Goal: Find specific page/section: Find specific page/section

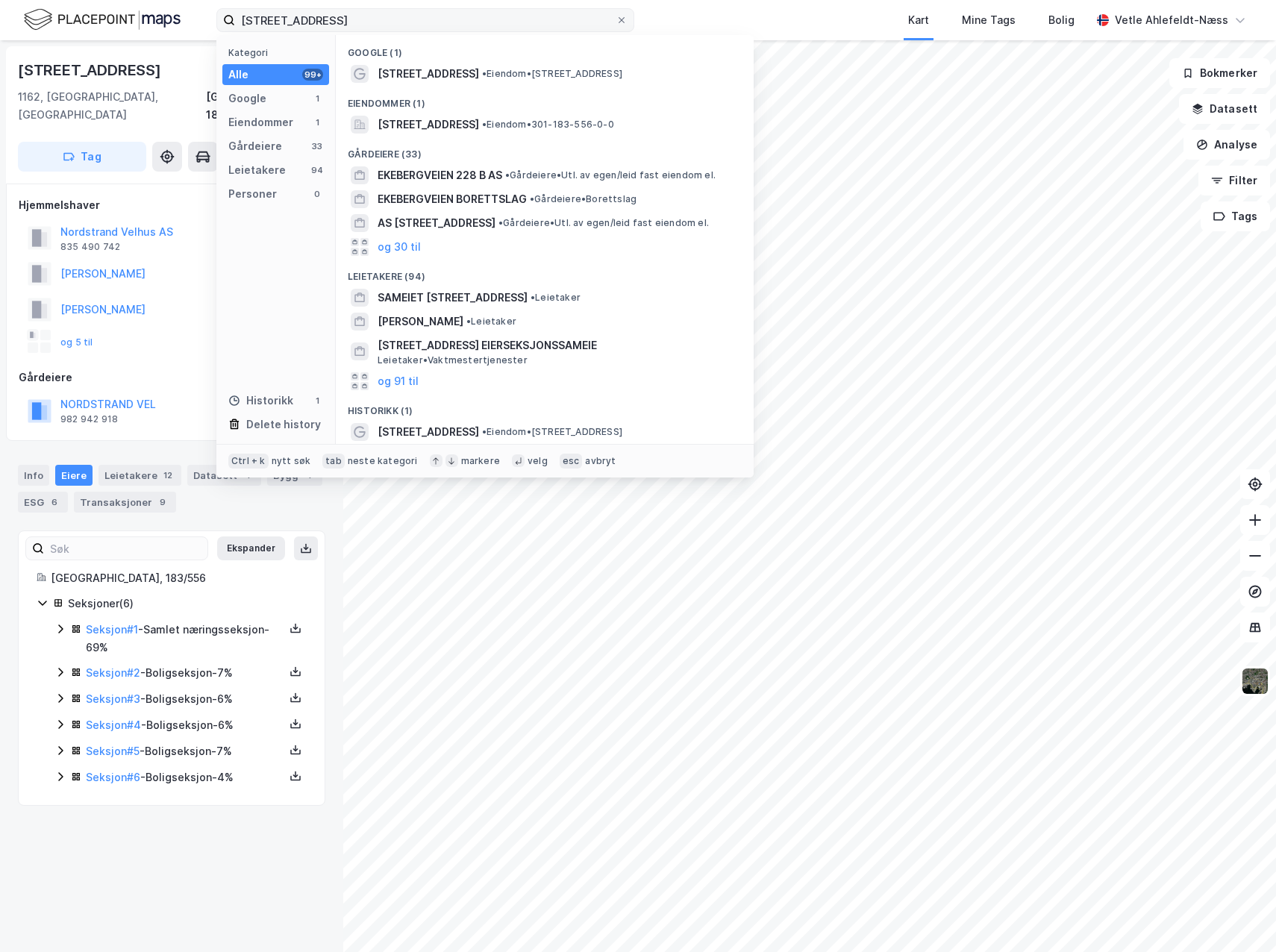
click at [345, 12] on input "[STREET_ADDRESS]" at bounding box center [426, 20] width 381 height 22
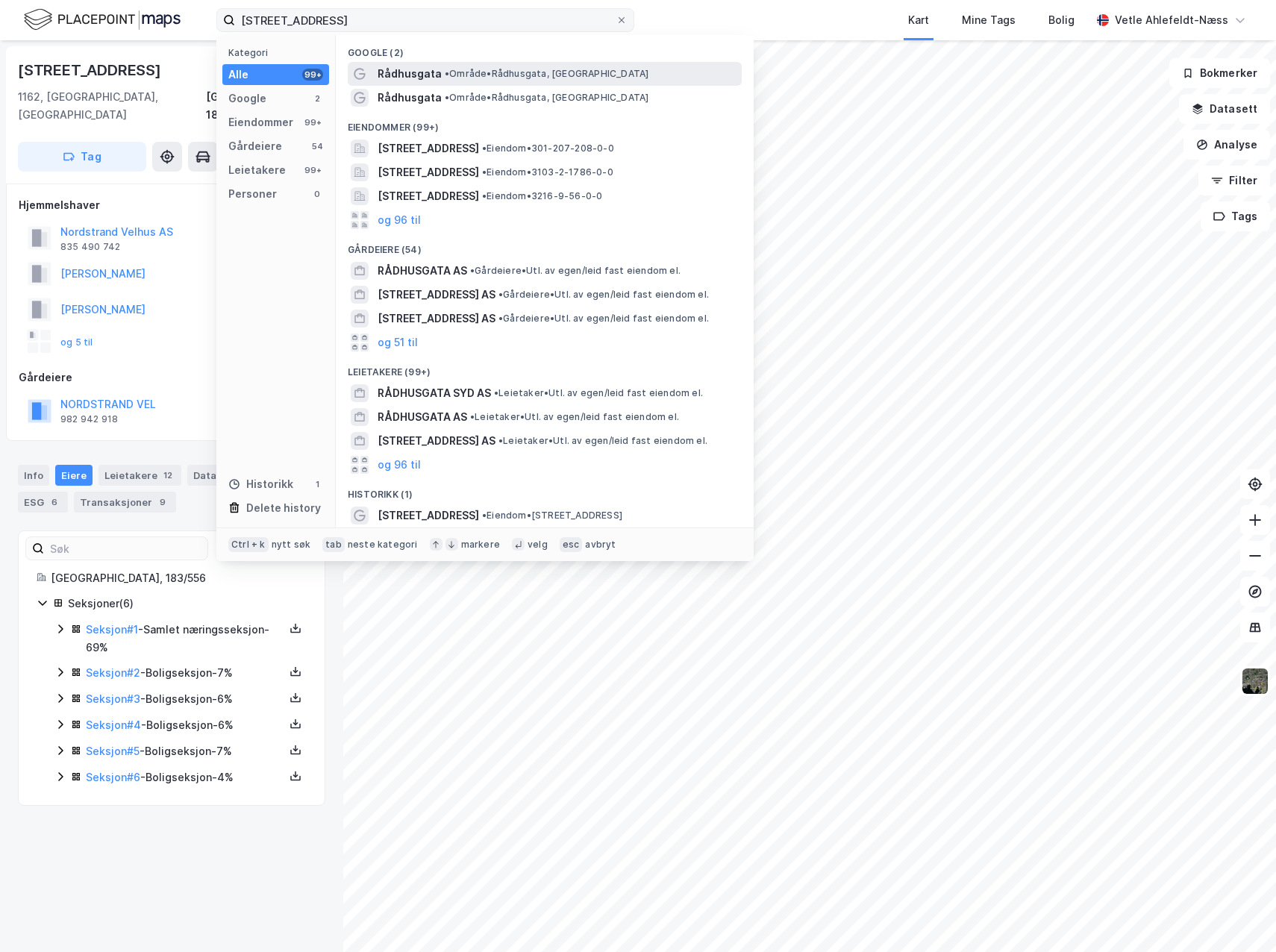
type input "[STREET_ADDRESS]"
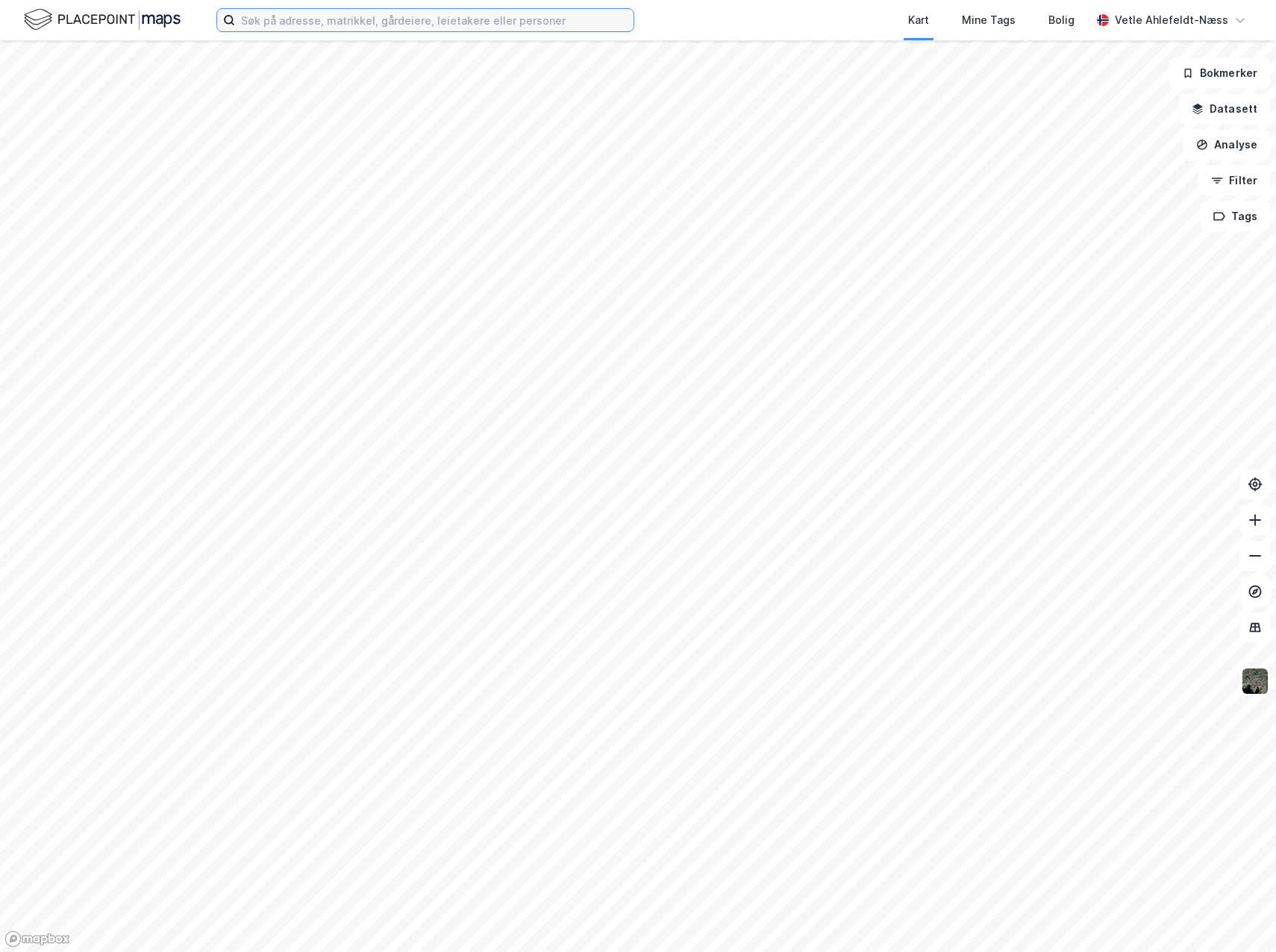
click at [280, 24] on input at bounding box center [434, 20] width 399 height 22
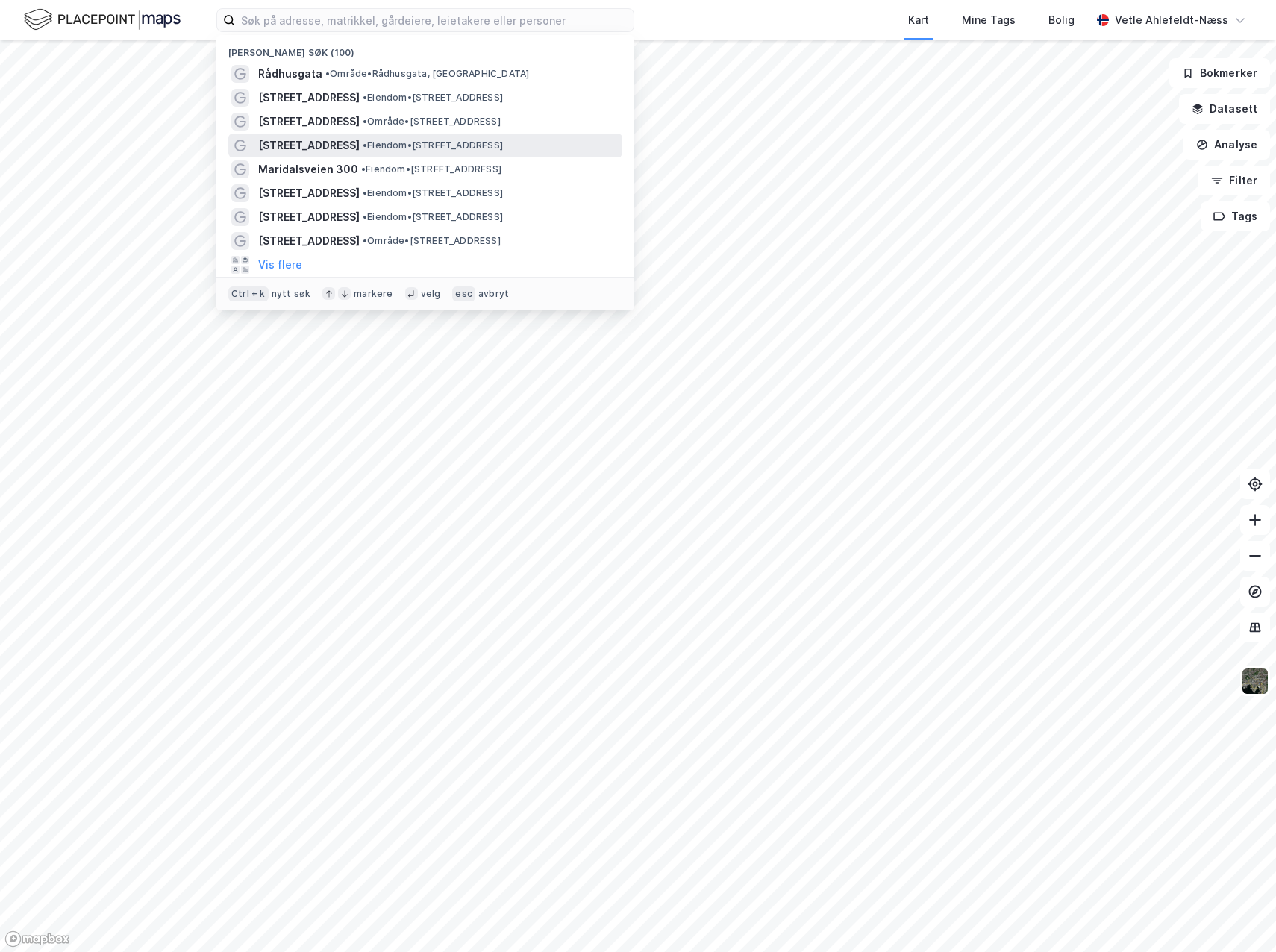
click at [436, 153] on div "Rådhusgata 20 • Eiendom • Rådhusgata 20, 0151 Oslo" at bounding box center [439, 145] width 362 height 18
